Goal: Share content: Share content

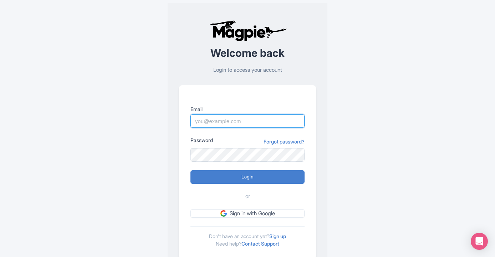
click at [224, 119] on input "Email" at bounding box center [247, 121] width 114 height 14
type input "connor@seesight-tours.com"
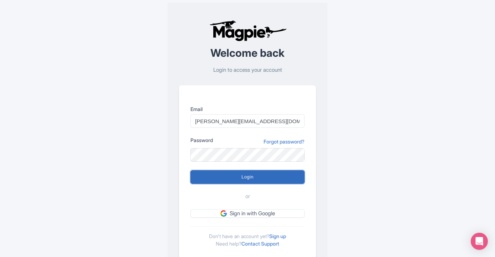
click at [235, 178] on input "Login" at bounding box center [247, 177] width 114 height 14
type input "Logging in..."
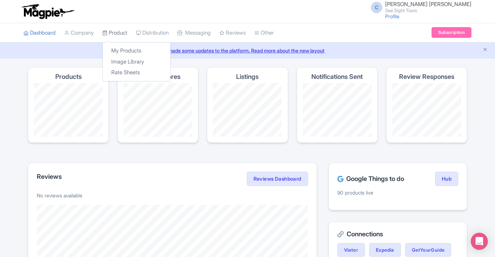
click at [119, 32] on link "Product" at bounding box center [114, 33] width 25 height 20
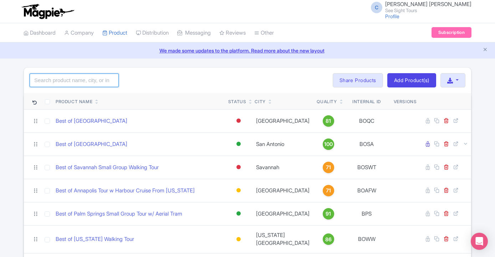
click at [80, 78] on input "search" at bounding box center [74, 80] width 89 height 14
type input "[US_STATE]"
click button "Search" at bounding box center [0, 0] width 0 height 0
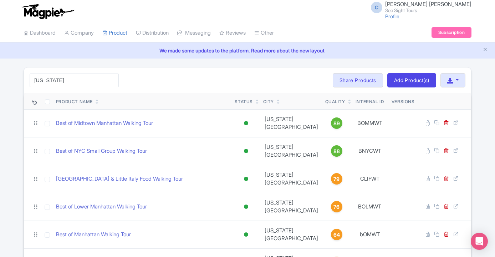
click at [179, 80] on div "[US_STATE] Search Bulk Actions [GEOGRAPHIC_DATA] Add to Collection Share Produc…" at bounding box center [247, 80] width 447 height 26
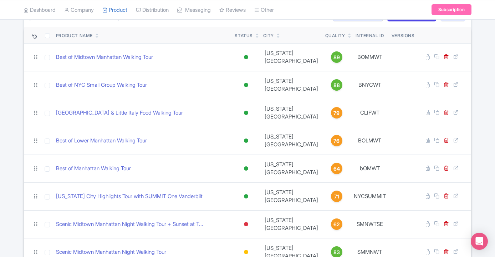
scroll to position [66, 0]
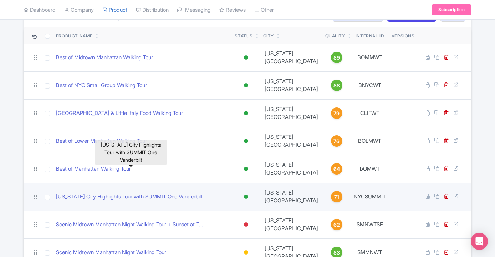
click at [145, 193] on link "New York City Highlights Tour with SUMMIT One Vanderbilt" at bounding box center [129, 197] width 147 height 8
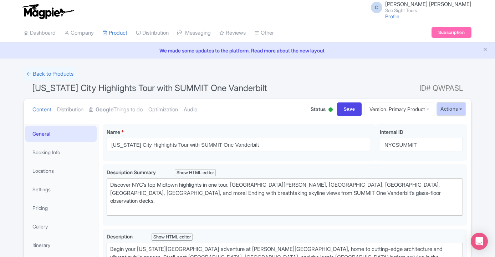
click at [455, 110] on button "Actions" at bounding box center [451, 108] width 28 height 13
click at [431, 145] on link "Share Products" at bounding box center [434, 146] width 68 height 11
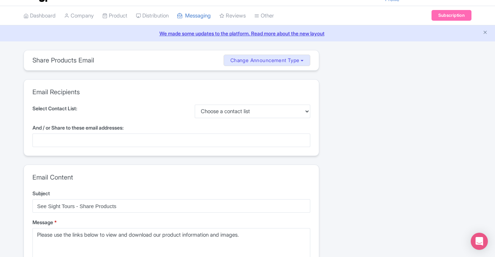
scroll to position [18, 0]
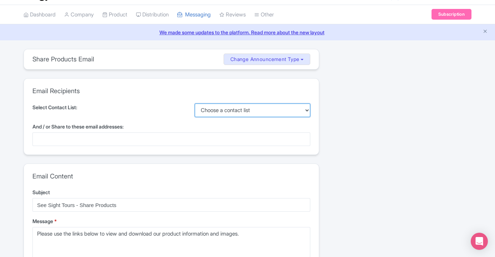
click at [222, 111] on select "Choose a contact list" at bounding box center [253, 110] width 116 height 14
click at [85, 135] on div at bounding box center [171, 139] width 278 height 14
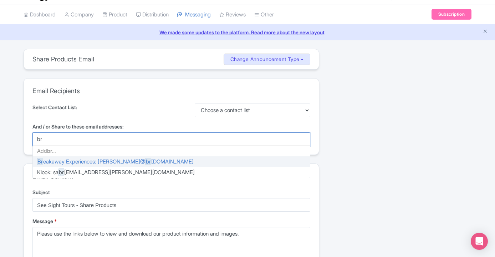
type input "b"
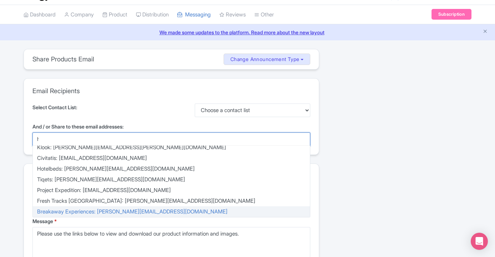
scroll to position [0, 0]
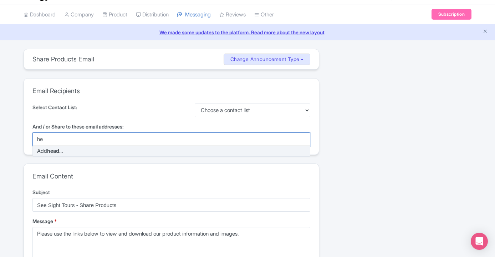
type input "h"
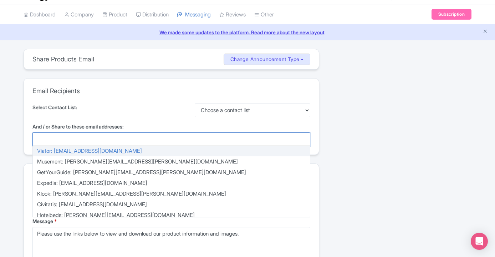
paste input "[PERSON_NAME][EMAIL_ADDRESS][PERSON_NAME][DOMAIN_NAME]"
type input "[PERSON_NAME][EMAIL_ADDRESS][PERSON_NAME][DOMAIN_NAME]"
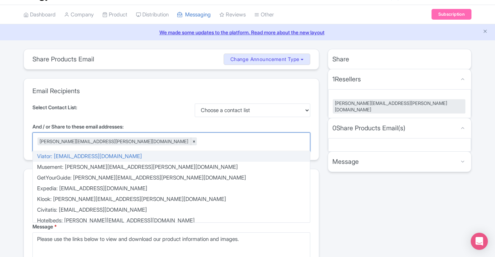
click at [121, 109] on div "Select Contact List: Choose a contact list" at bounding box center [171, 110] width 278 height 14
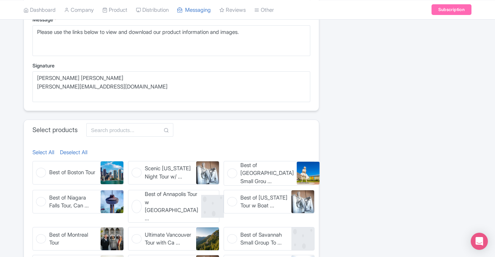
scroll to position [226, 0]
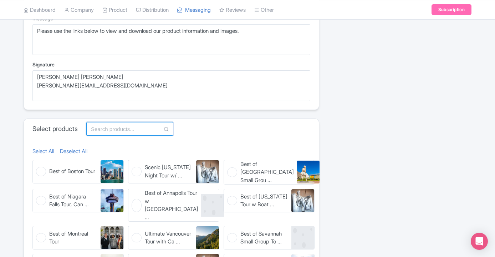
click at [115, 127] on input "text" at bounding box center [129, 129] width 87 height 14
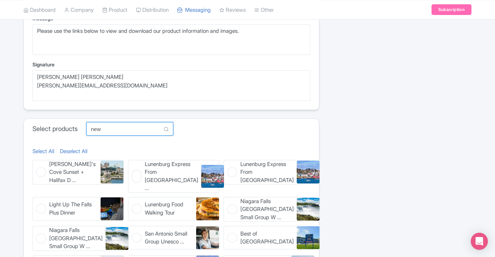
scroll to position [206, 0]
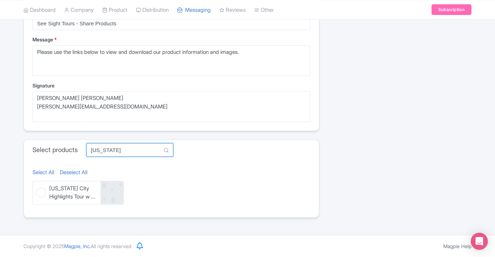
type input "new york"
click at [53, 189] on span "New York City Highlights Tour w ..." at bounding box center [73, 192] width 48 height 16
click at [37, 185] on input "New York City Highlights Tour w ... New York City Highlights Tour with SUMMIT O…" at bounding box center [34, 183] width 5 height 5
checkbox input "true"
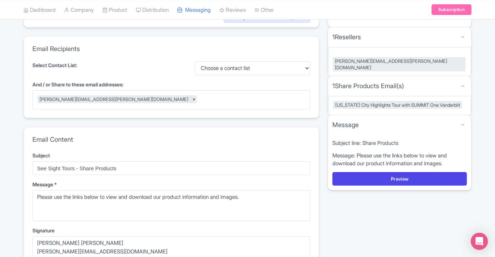
scroll to position [75, 0]
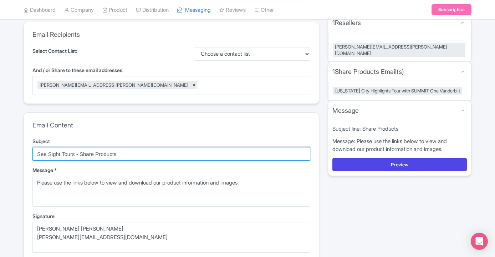
click at [129, 157] on input "See Sight Tours - Share Products" at bounding box center [171, 154] width 278 height 14
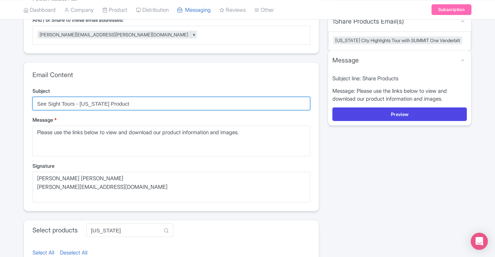
scroll to position [124, 0]
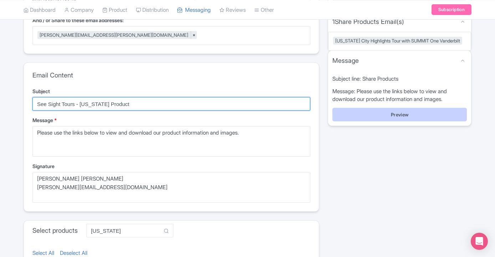
type input "See Sight Tours - New York Product"
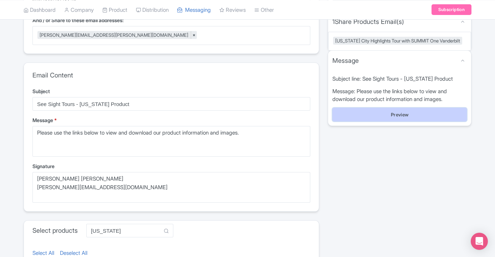
click at [375, 113] on button "Preview" at bounding box center [399, 115] width 134 height 14
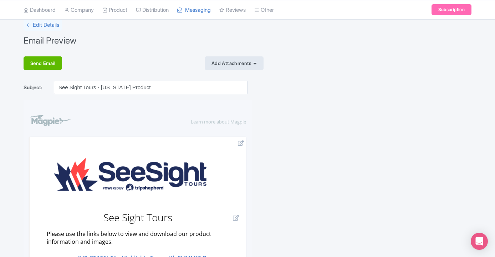
scroll to position [41, 0]
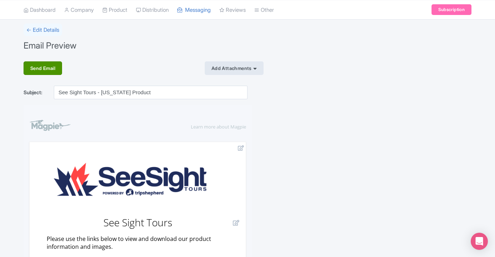
click at [40, 65] on div "Send Email" at bounding box center [43, 68] width 39 height 14
